Goal: Task Accomplishment & Management: Use online tool/utility

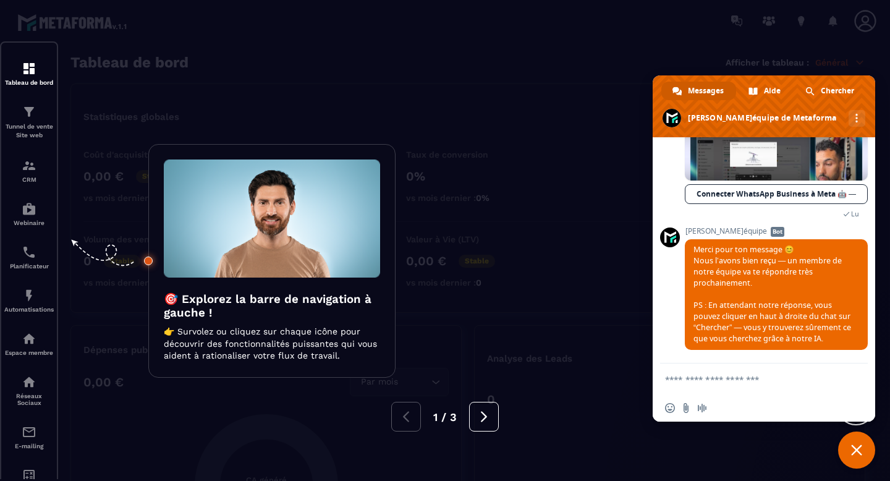
click at [507, 219] on div at bounding box center [445, 240] width 890 height 481
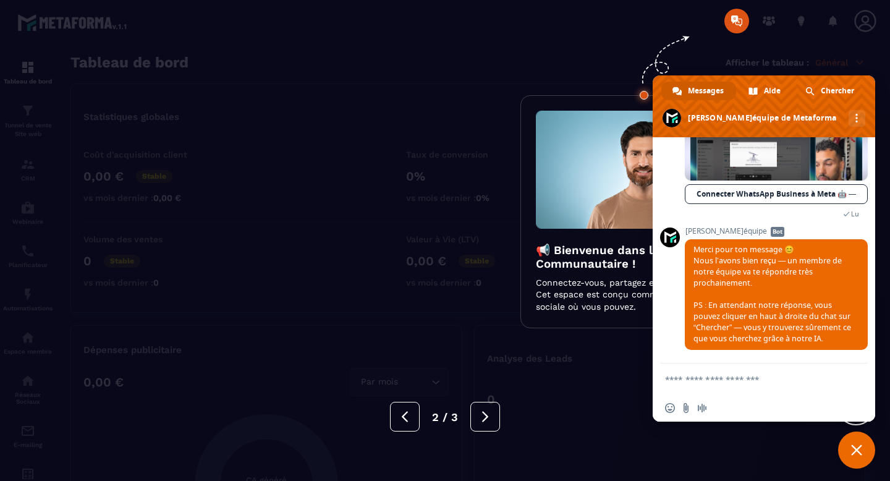
click at [449, 244] on div at bounding box center [445, 240] width 890 height 481
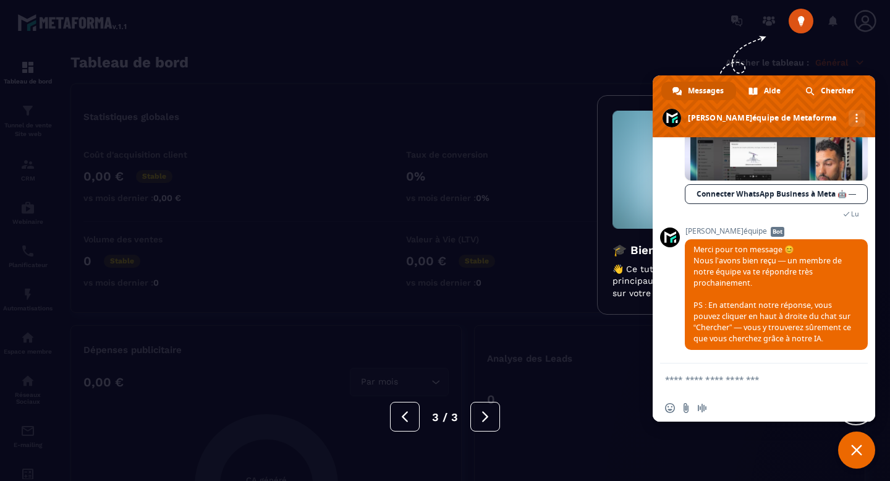
click at [449, 244] on div at bounding box center [445, 240] width 890 height 481
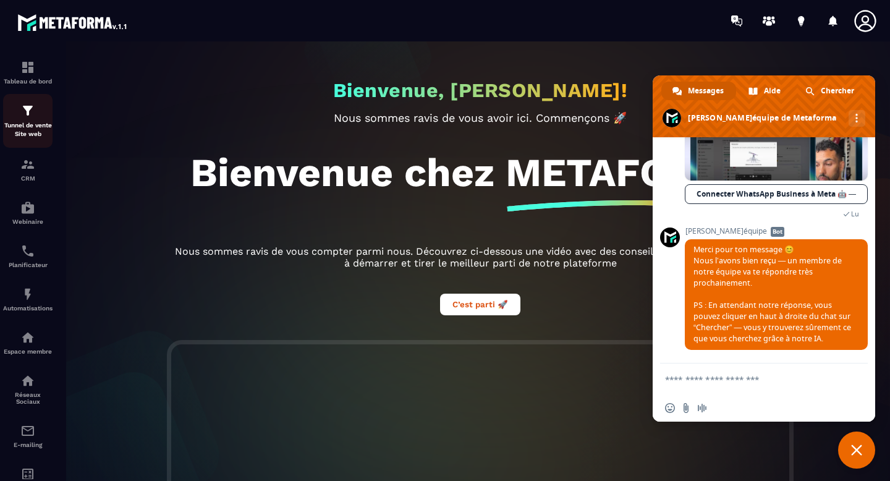
click at [28, 122] on p "Tunnel de vente Site web" at bounding box center [27, 129] width 49 height 17
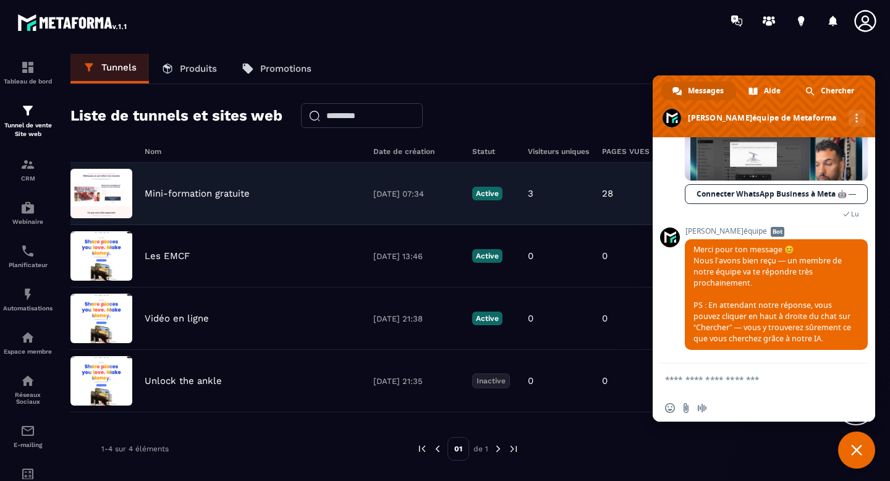
click at [268, 225] on div "Mini-formation gratuite [DATE] 07:34 Active 3 28 0 0,00 € 0" at bounding box center [467, 256] width 795 height 62
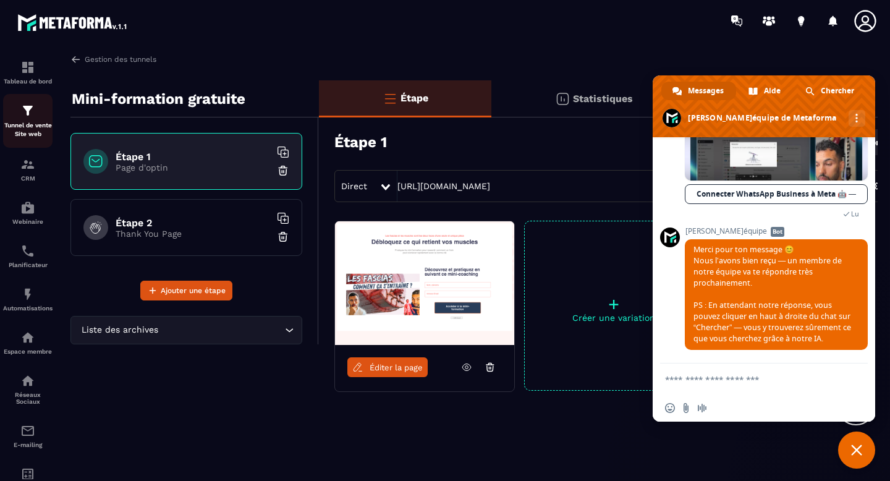
click at [24, 113] on img at bounding box center [27, 110] width 15 height 15
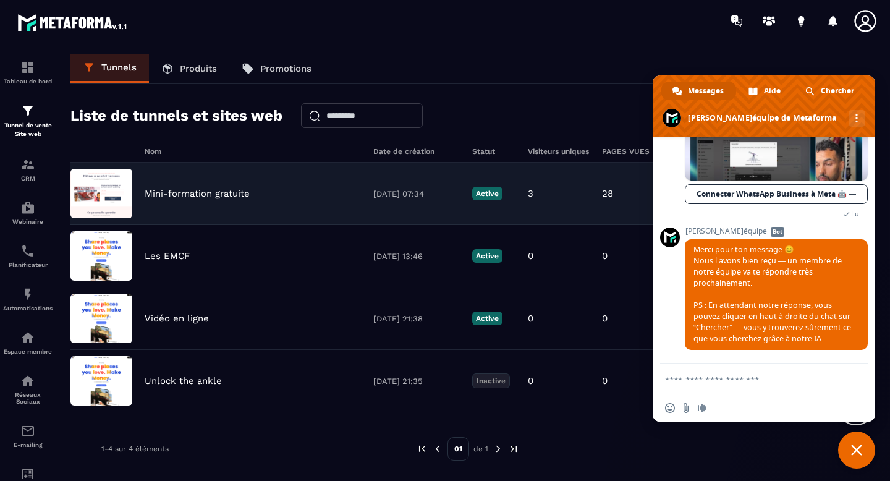
click at [320, 225] on div "Mini-formation gratuite [DATE] 07:34 Active 3 28 0 0,00 € 0" at bounding box center [467, 256] width 795 height 62
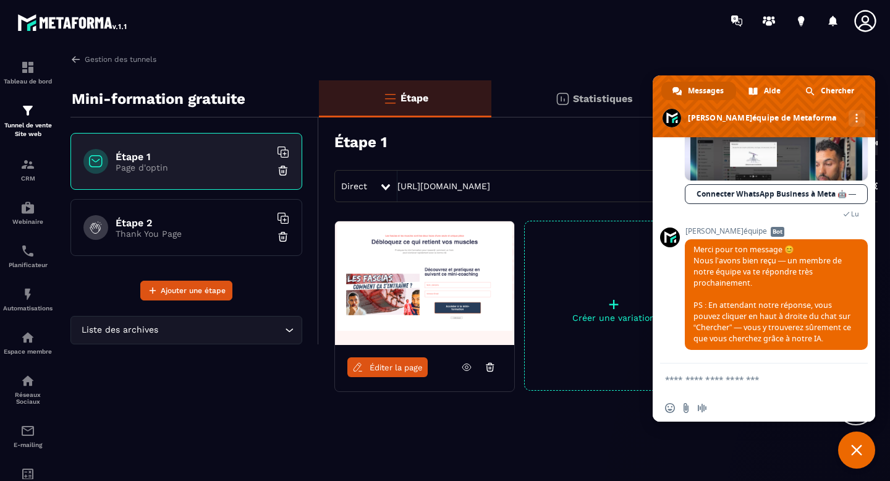
click at [859, 453] on span "Fermer le chat" at bounding box center [856, 449] width 11 height 11
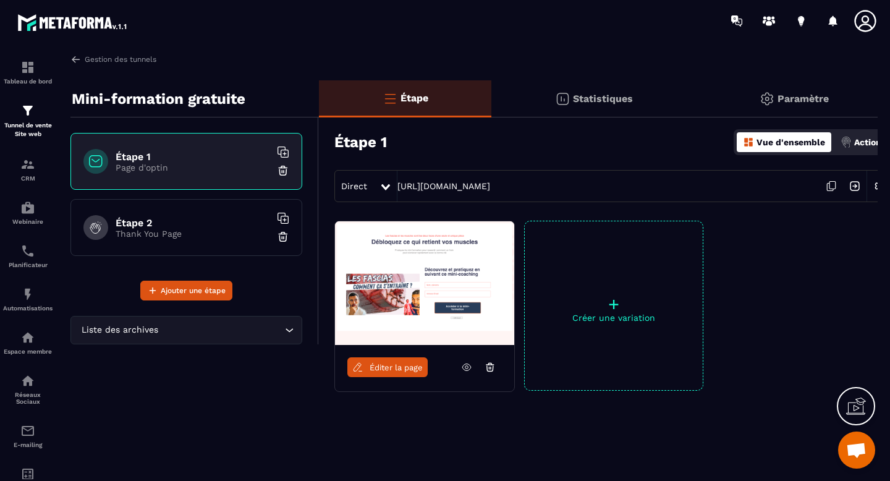
click at [399, 368] on span "Éditer la page" at bounding box center [396, 367] width 53 height 9
